Goal: Task Accomplishment & Management: Use online tool/utility

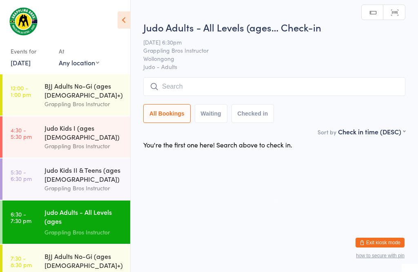
scroll to position [78, 0]
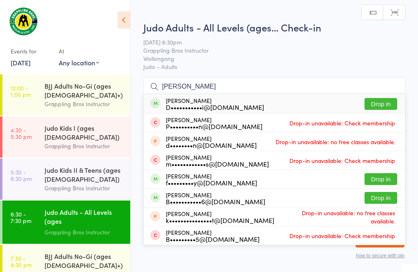
type input "[PERSON_NAME]"
click at [380, 98] on button "Drop in" at bounding box center [381, 104] width 33 height 12
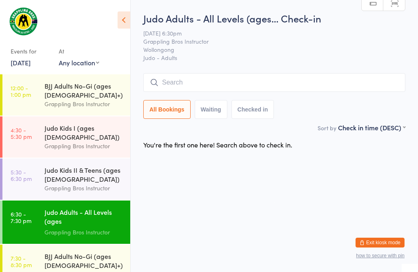
scroll to position [0, 0]
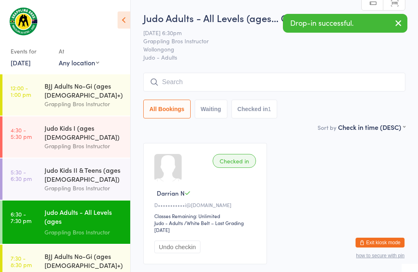
click at [58, 260] on div "BJJ Adults No-Gi (ages [DEMOGRAPHIC_DATA]+)" at bounding box center [84, 261] width 79 height 18
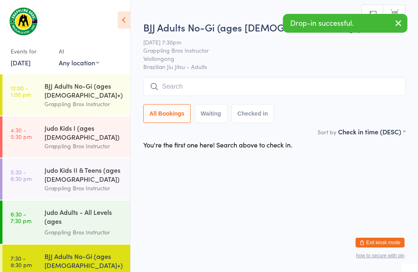
click at [192, 86] on input "search" at bounding box center [274, 86] width 262 height 19
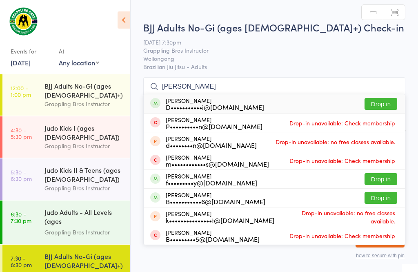
type input "[PERSON_NAME]"
click at [376, 98] on button "Drop in" at bounding box center [381, 104] width 33 height 12
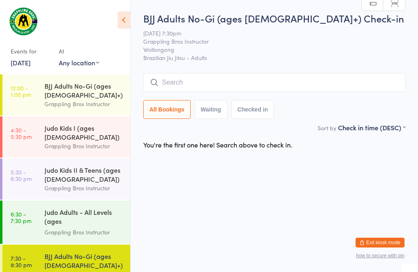
scroll to position [0, 0]
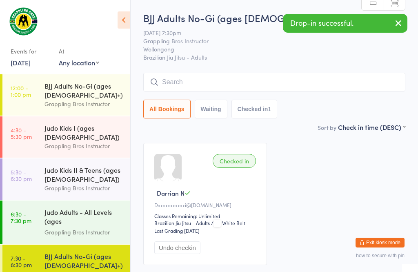
click at [71, 227] on div "Grappling Bros Instructor" at bounding box center [84, 231] width 79 height 9
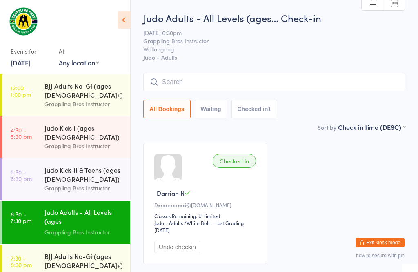
click at [322, 82] on input "search" at bounding box center [274, 82] width 262 height 19
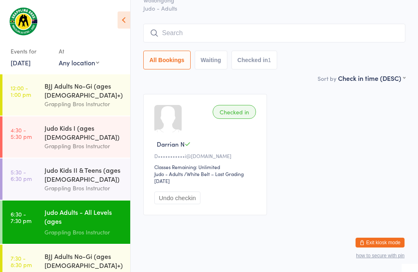
scroll to position [74, 0]
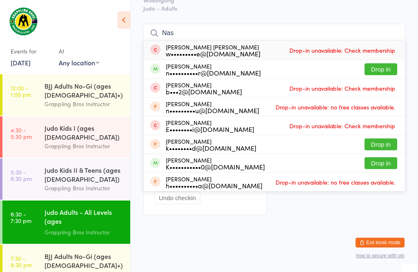
type input "Nas"
click at [381, 63] on button "Drop in" at bounding box center [381, 69] width 33 height 12
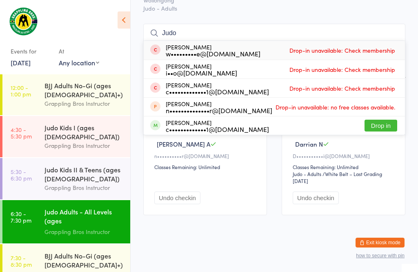
scroll to position [56, 0]
type input "J"
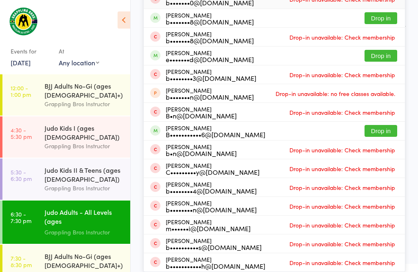
scroll to position [170, 0]
type input "Ben"
click at [375, 125] on button "Drop in" at bounding box center [381, 131] width 33 height 12
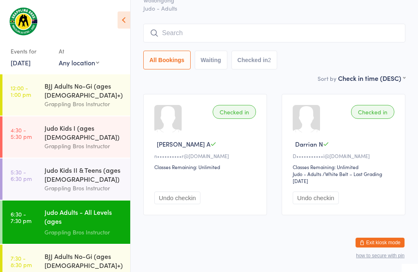
scroll to position [76, 0]
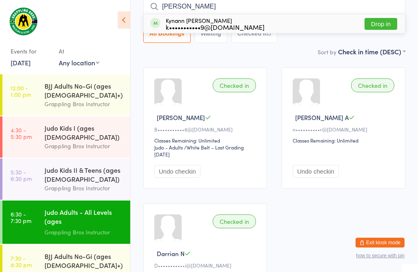
type input "[PERSON_NAME]"
click at [382, 22] on button "Drop in" at bounding box center [381, 24] width 33 height 12
